Goal: Task Accomplishment & Management: Complete application form

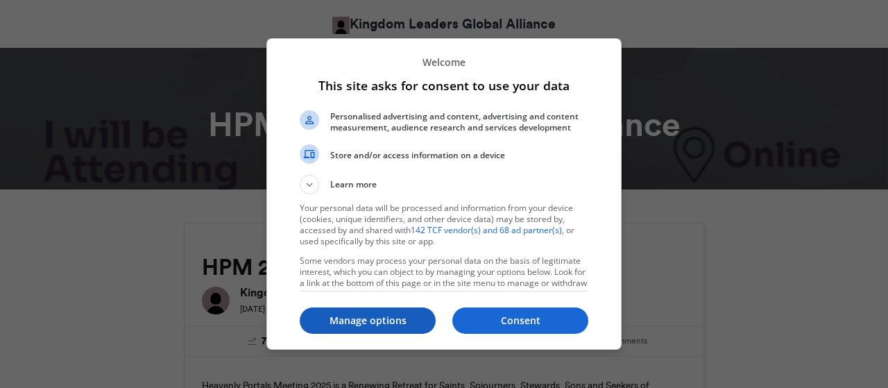
click at [413, 321] on p "Manage options" at bounding box center [368, 321] width 136 height 14
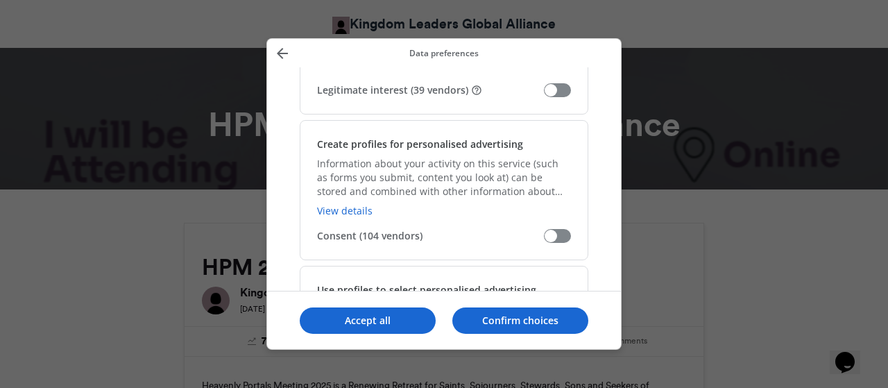
scroll to position [372, 0]
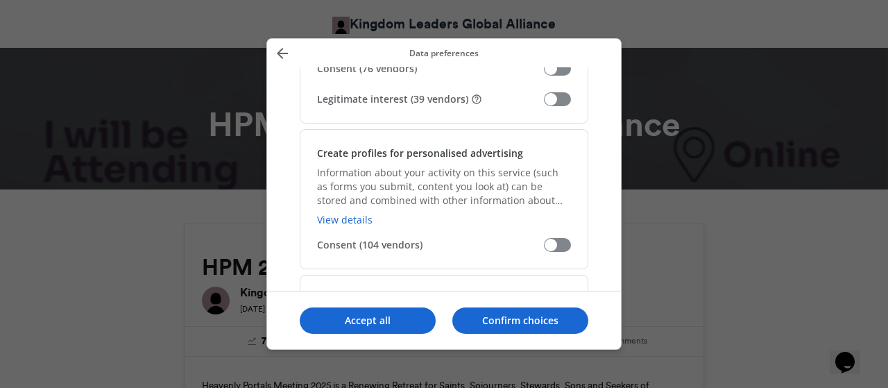
click at [559, 92] on span "Manage your data" at bounding box center [557, 99] width 27 height 14
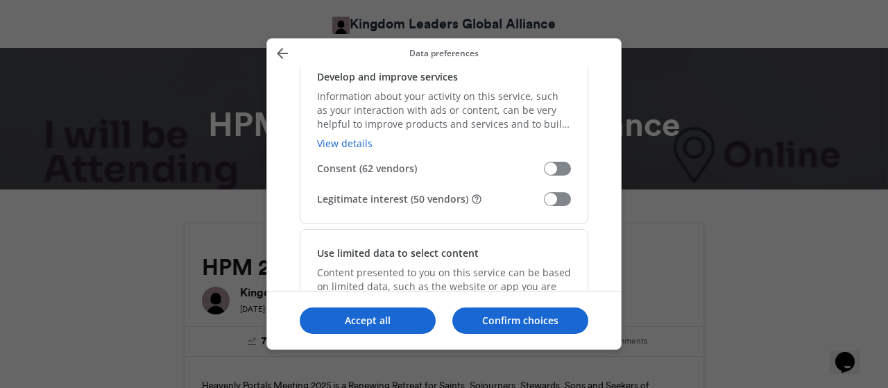
scroll to position [1576, 0]
click at [536, 195] on span "Legitimate interest (50 vendors)" at bounding box center [430, 197] width 227 height 14
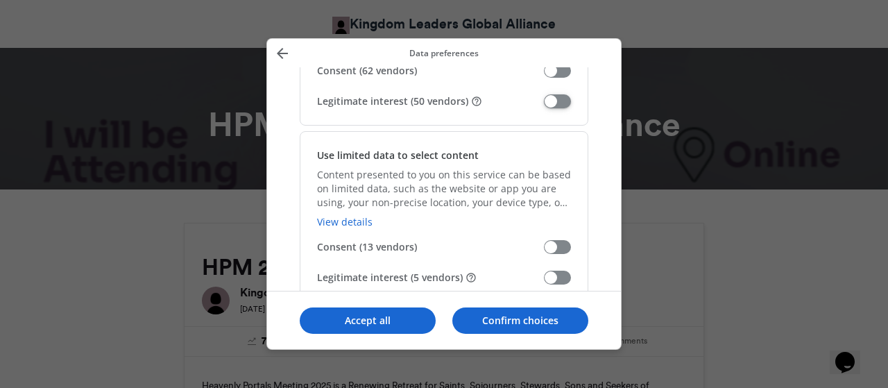
scroll to position [1675, 0]
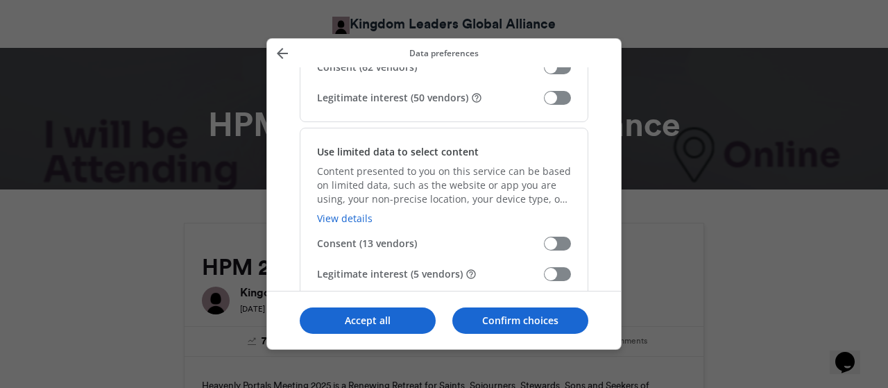
click at [556, 267] on span "Manage your data" at bounding box center [557, 274] width 27 height 14
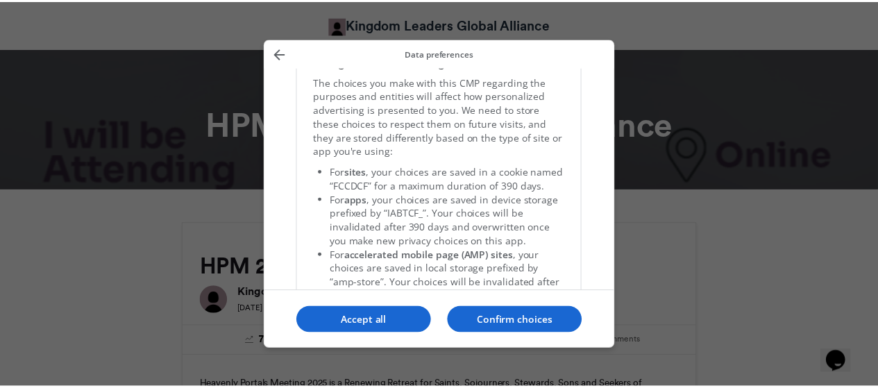
scroll to position [3010, 0]
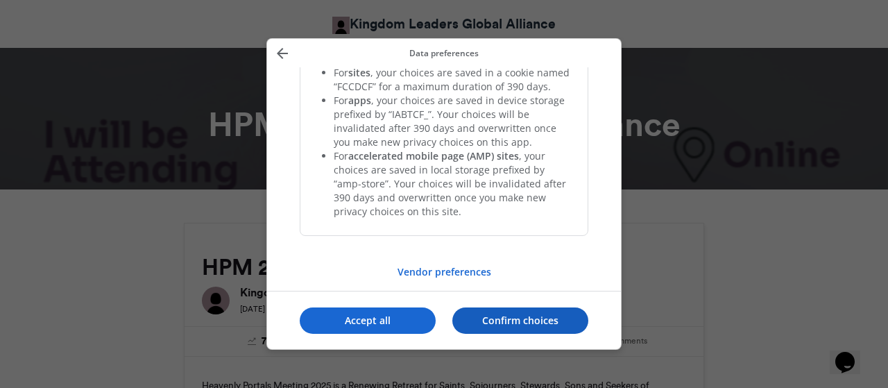
click at [537, 321] on p "Confirm choices" at bounding box center [520, 321] width 136 height 14
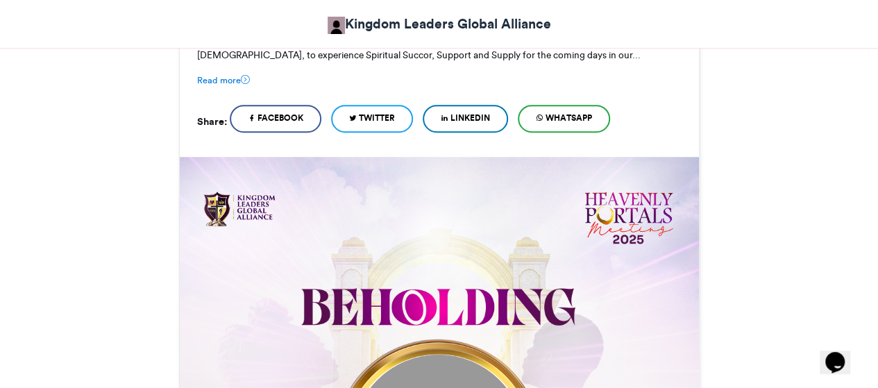
scroll to position [389, 0]
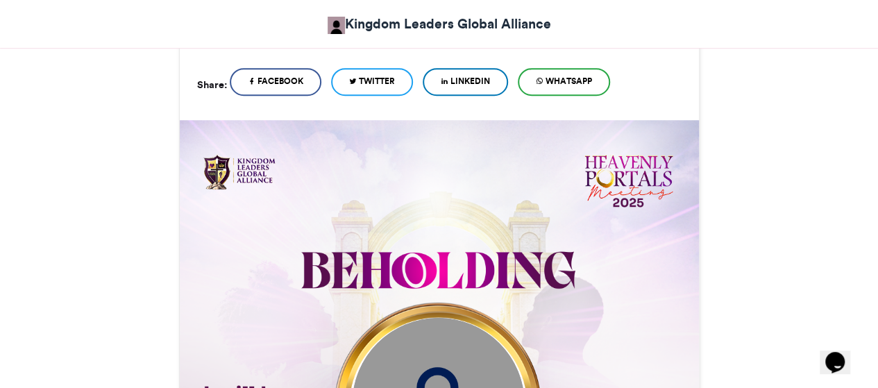
click at [570, 78] on span "WhatsApp" at bounding box center [568, 81] width 46 height 12
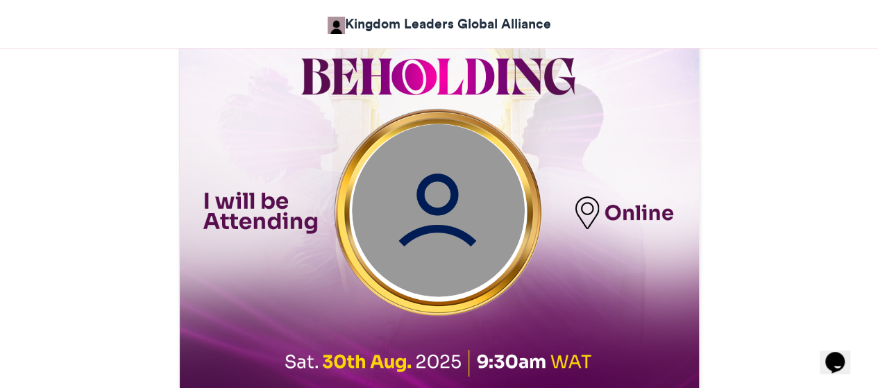
scroll to position [623, 0]
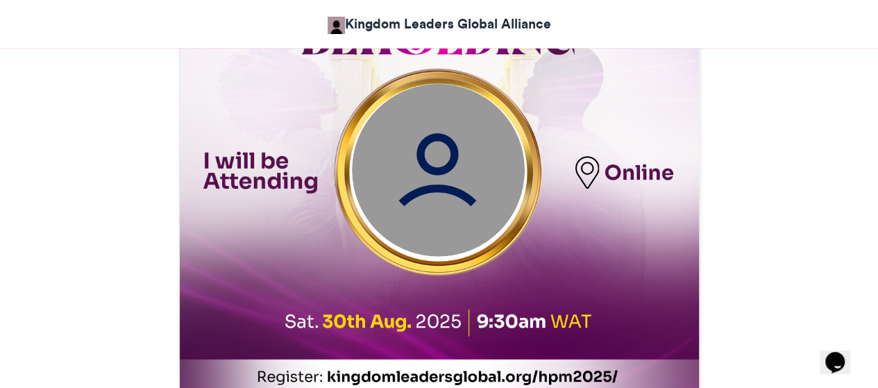
click at [452, 174] on img at bounding box center [437, 170] width 173 height 173
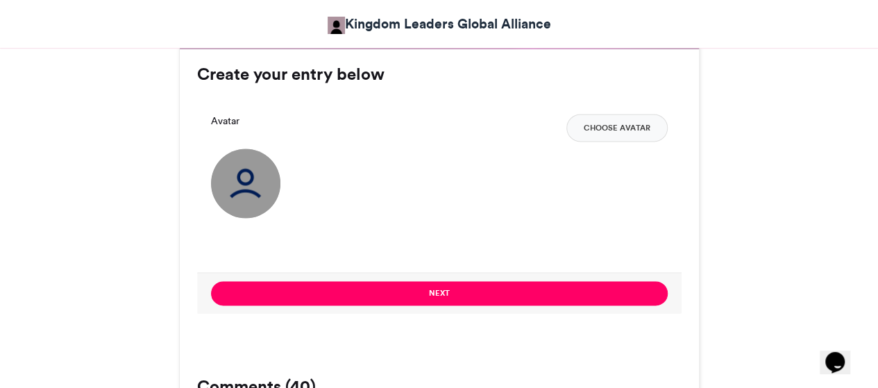
scroll to position [1004, 0]
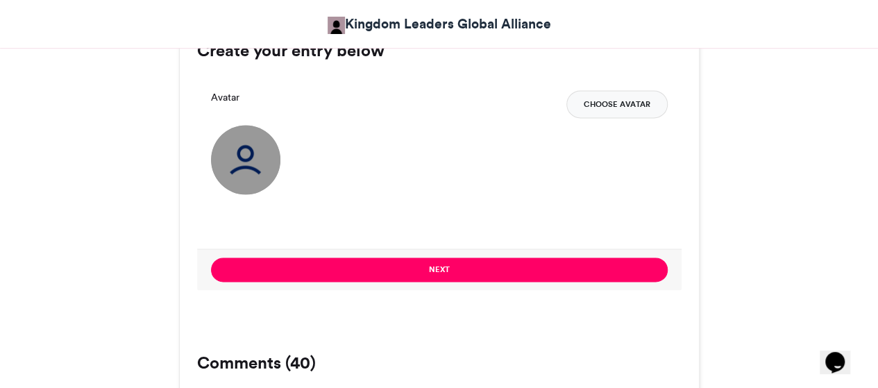
click at [590, 104] on button "Choose Avatar" at bounding box center [616, 104] width 101 height 28
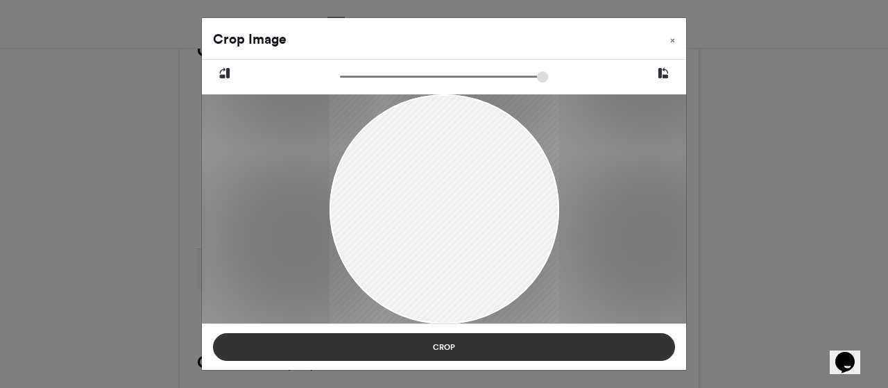
click at [463, 343] on button "Crop" at bounding box center [444, 347] width 462 height 28
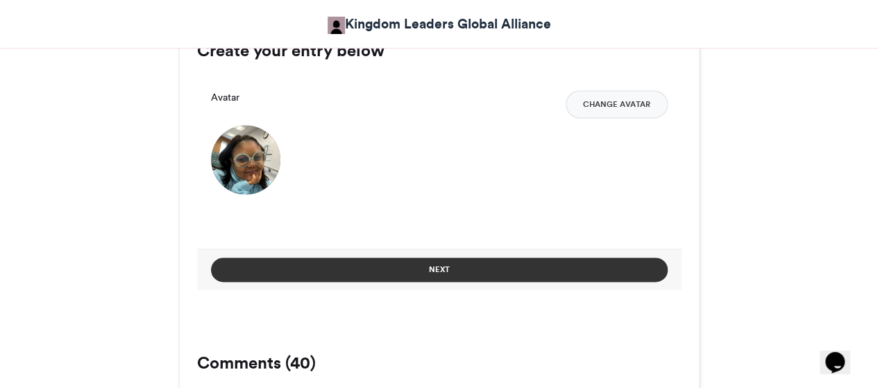
click at [452, 273] on button "Next" at bounding box center [439, 269] width 456 height 24
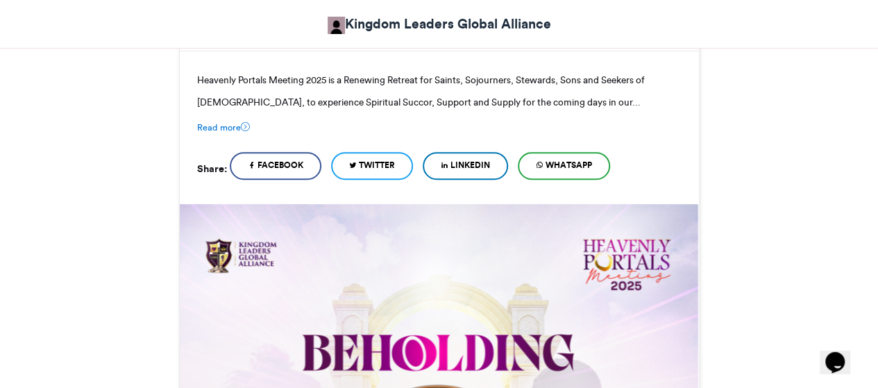
scroll to position [810, 0]
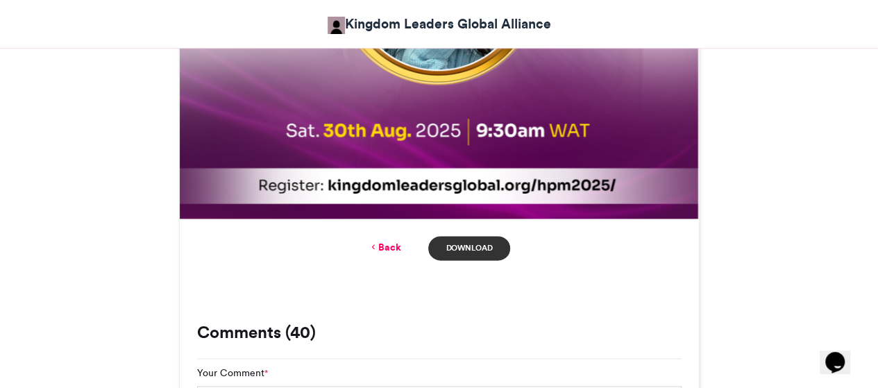
click at [459, 248] on link "Download" at bounding box center [468, 248] width 81 height 24
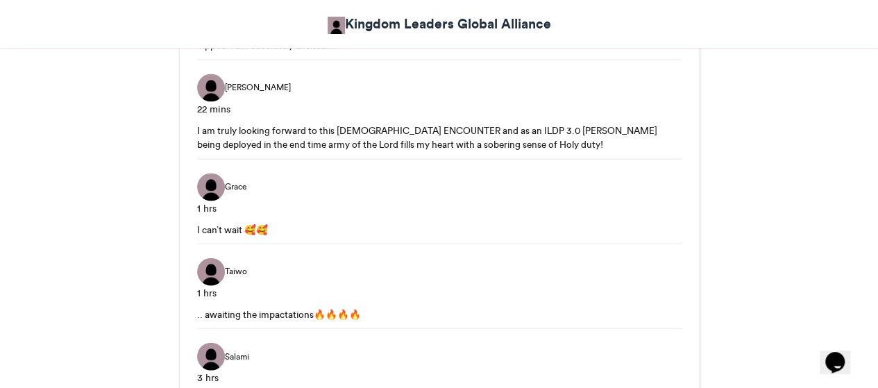
scroll to position [1422, 0]
